Goal: Register for event/course

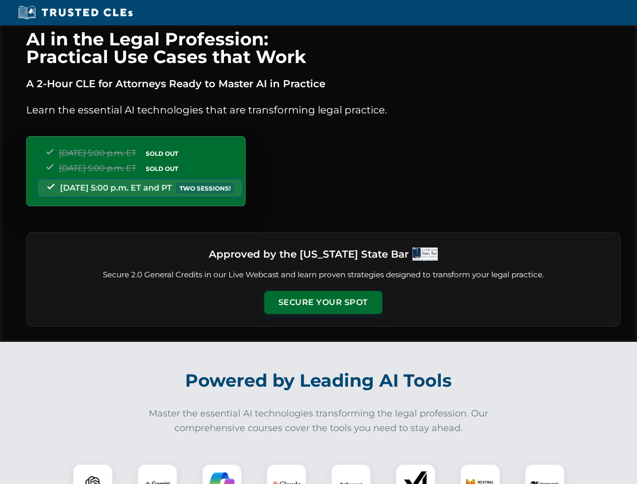
click at [323, 303] on button "Secure Your Spot" at bounding box center [323, 302] width 118 height 23
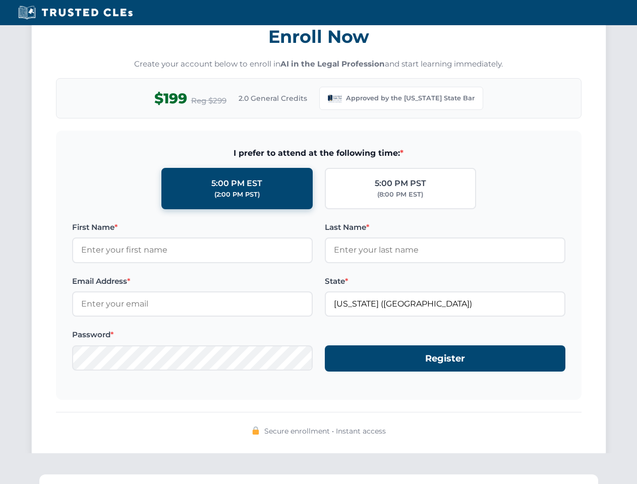
scroll to position [984, 0]
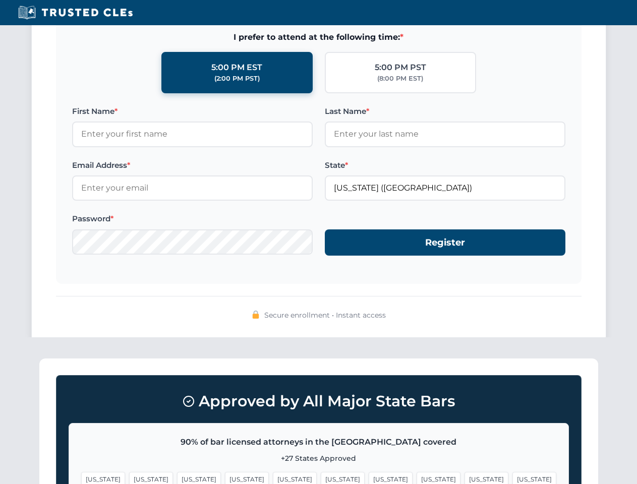
click at [369, 474] on span "[US_STATE]" at bounding box center [391, 479] width 44 height 15
click at [465, 474] on span "[US_STATE]" at bounding box center [487, 479] width 44 height 15
